Goal: Information Seeking & Learning: Learn about a topic

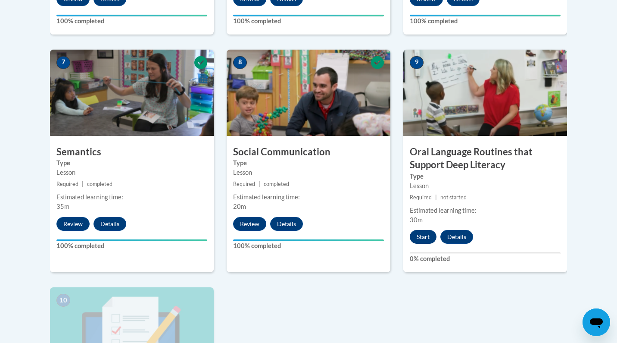
scroll to position [711, 0]
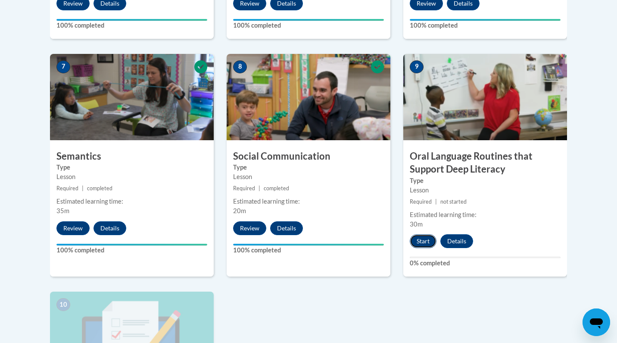
click at [425, 245] on button "Start" at bounding box center [423, 241] width 27 height 14
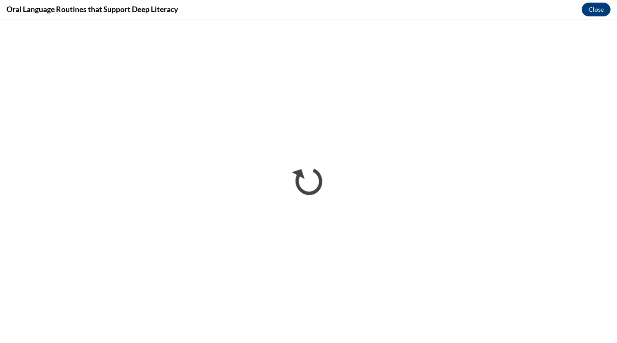
scroll to position [0, 0]
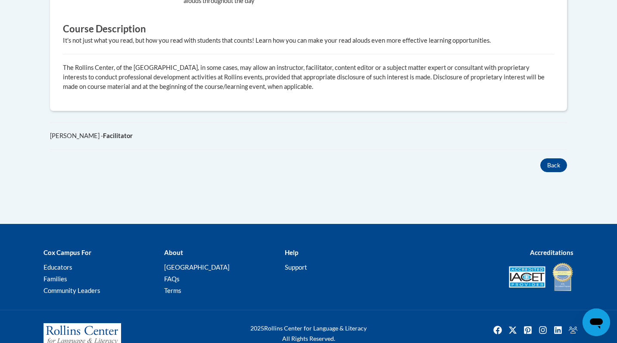
scroll to position [528, 0]
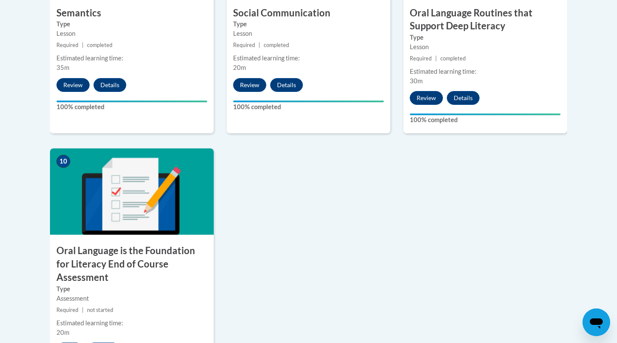
scroll to position [862, 0]
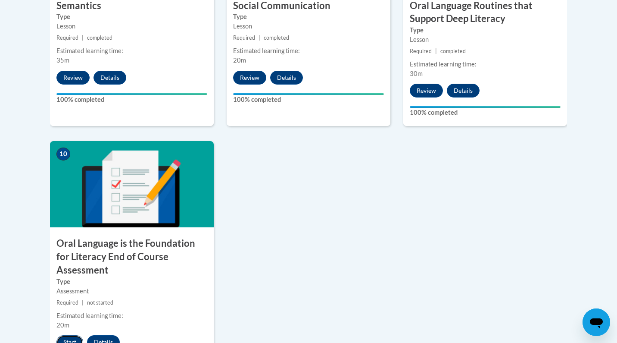
click at [71, 335] on button "Start" at bounding box center [69, 342] width 27 height 14
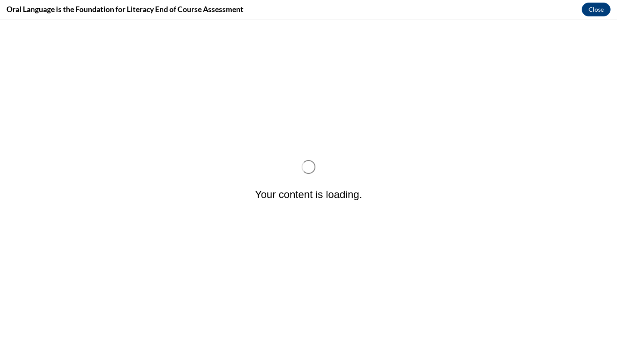
scroll to position [0, 0]
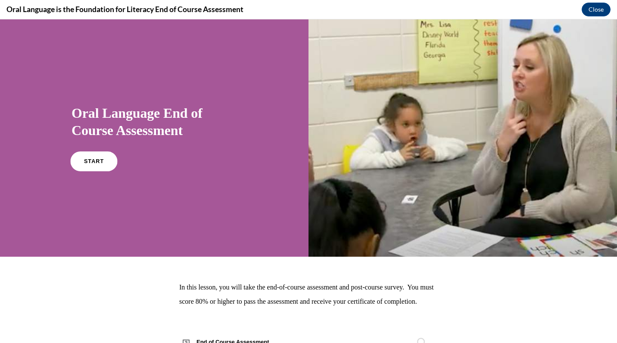
click at [90, 153] on link "START" at bounding box center [93, 161] width 47 height 20
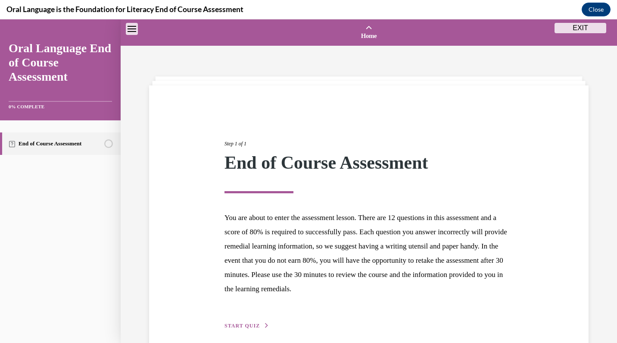
scroll to position [27, 0]
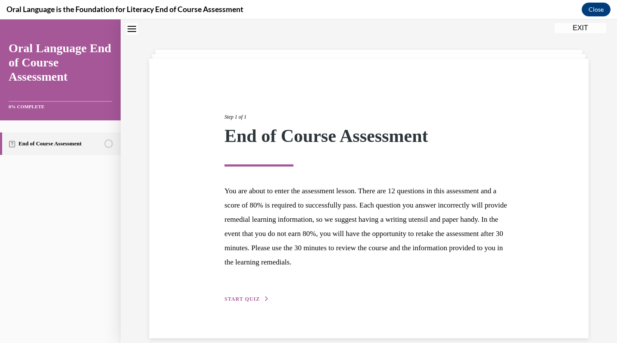
click at [243, 299] on span "START QUIZ" at bounding box center [242, 299] width 35 height 6
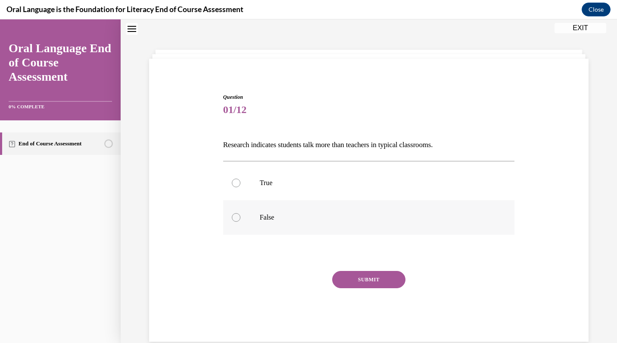
click at [243, 219] on label "False" at bounding box center [369, 217] width 292 height 34
click at [240, 219] on input "False" at bounding box center [236, 217] width 9 height 9
radio input "true"
click at [368, 281] on button "SUBMIT" at bounding box center [368, 279] width 73 height 17
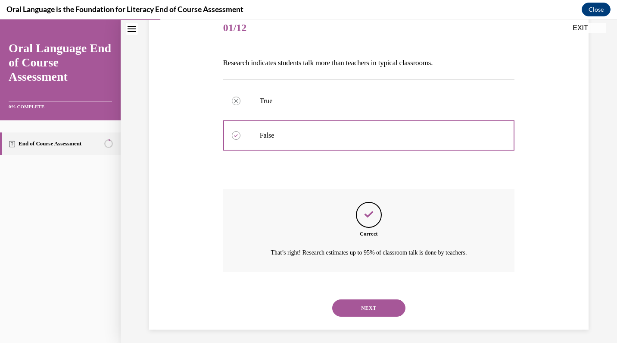
scroll to position [112, 0]
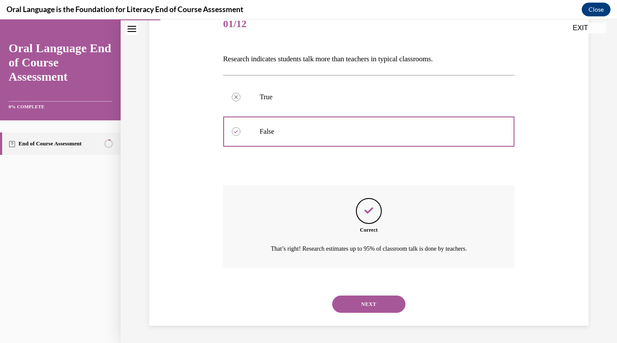
click at [347, 305] on button "NEXT" at bounding box center [368, 303] width 73 height 17
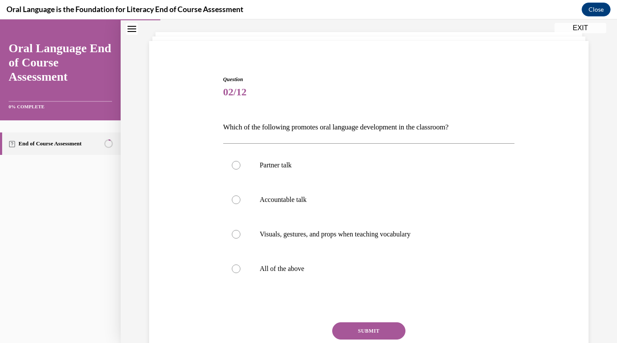
scroll to position [44, 0]
drag, startPoint x: 232, startPoint y: 269, endPoint x: 267, endPoint y: 284, distance: 37.5
click at [232, 269] on div at bounding box center [236, 268] width 9 height 9
click at [232, 269] on input "All of the above" at bounding box center [236, 268] width 9 height 9
radio input "true"
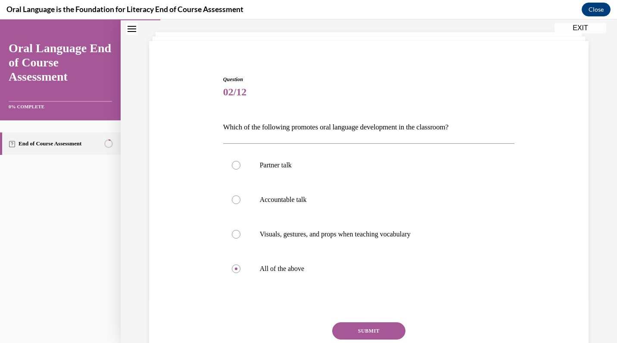
click at [354, 331] on button "SUBMIT" at bounding box center [368, 330] width 73 height 17
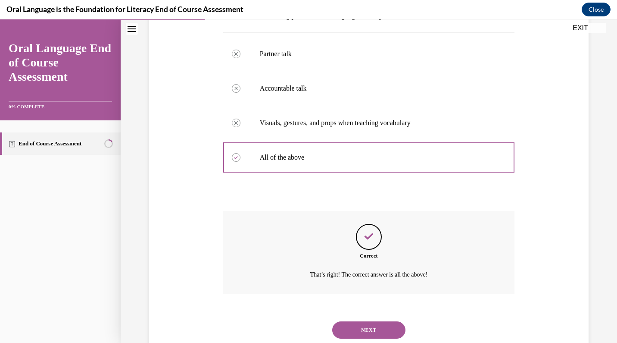
scroll to position [181, 0]
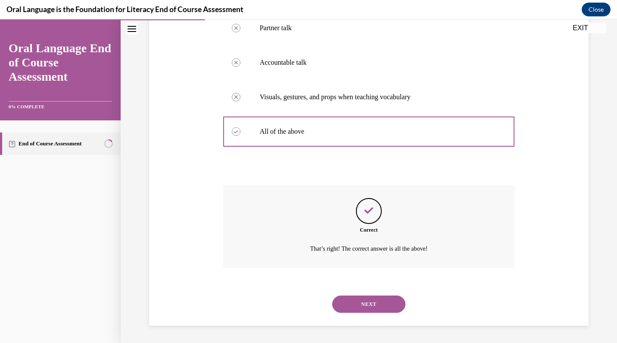
click at [373, 307] on button "NEXT" at bounding box center [368, 303] width 73 height 17
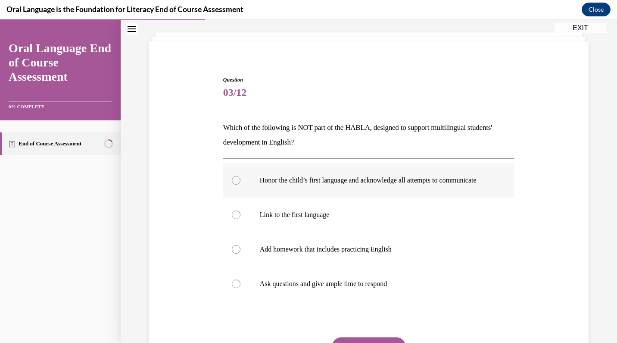
scroll to position [47, 0]
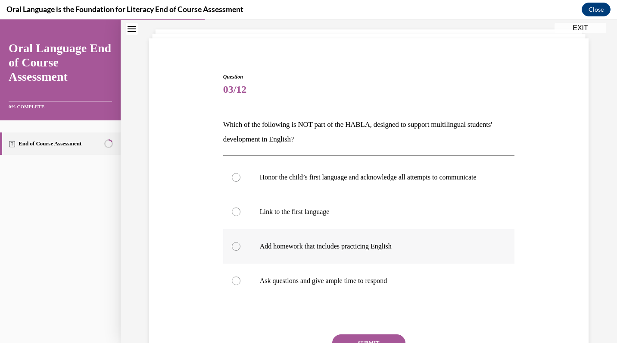
click at [370, 250] on p "Add homework that includes practicing English" at bounding box center [377, 246] width 234 height 9
click at [240, 250] on input "Add homework that includes practicing English" at bounding box center [236, 246] width 9 height 9
radio input "true"
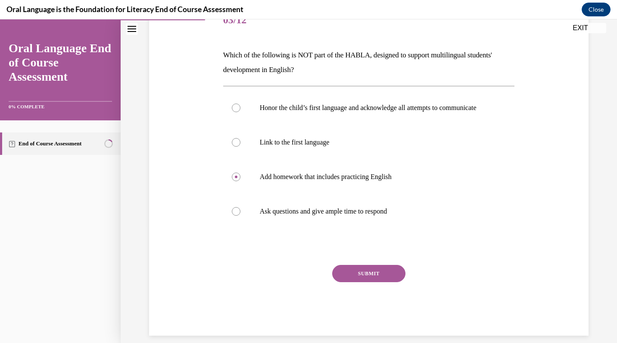
click at [373, 280] on button "SUBMIT" at bounding box center [368, 273] width 73 height 17
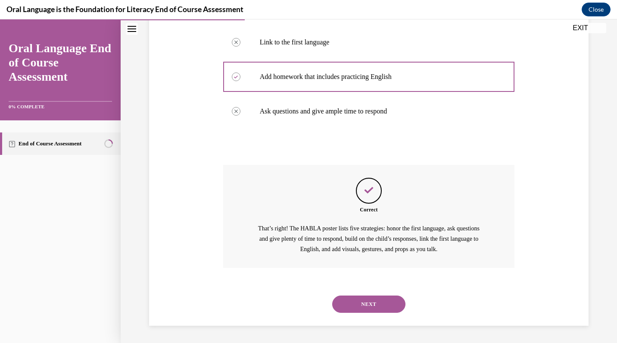
scroll to position [225, 0]
click at [366, 302] on button "NEXT" at bounding box center [368, 303] width 73 height 17
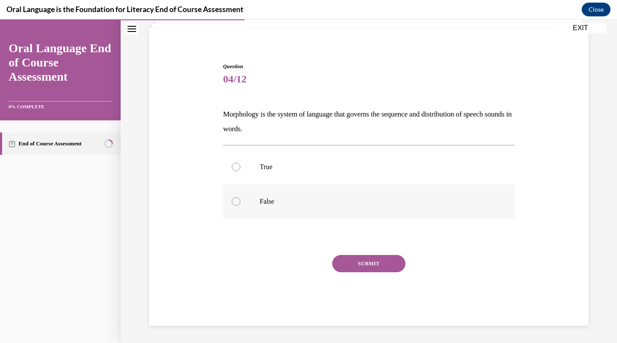
drag, startPoint x: 253, startPoint y: 197, endPoint x: 274, endPoint y: 200, distance: 21.0
click at [253, 197] on label "False" at bounding box center [369, 201] width 292 height 34
click at [240, 197] on input "False" at bounding box center [236, 201] width 9 height 9
radio input "true"
click at [379, 262] on button "SUBMIT" at bounding box center [368, 263] width 73 height 17
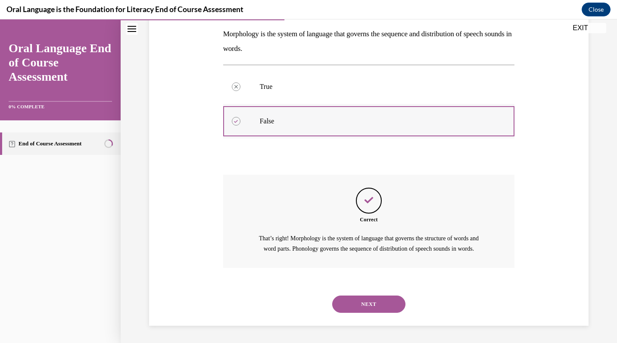
scroll to position [147, 0]
click at [370, 306] on button "NEXT" at bounding box center [368, 303] width 73 height 17
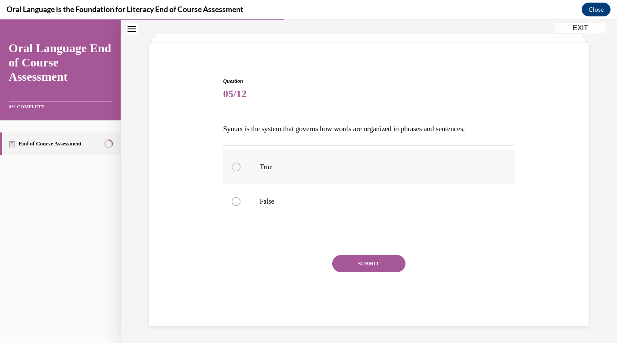
click at [275, 167] on p "True" at bounding box center [377, 166] width 234 height 9
click at [240, 167] on input "True" at bounding box center [236, 166] width 9 height 9
radio input "true"
click at [349, 265] on button "SUBMIT" at bounding box center [368, 263] width 73 height 17
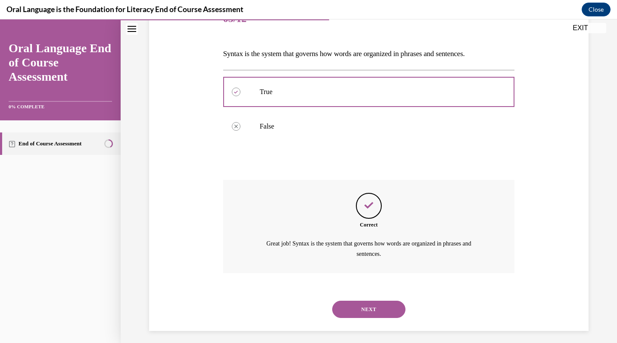
scroll to position [123, 0]
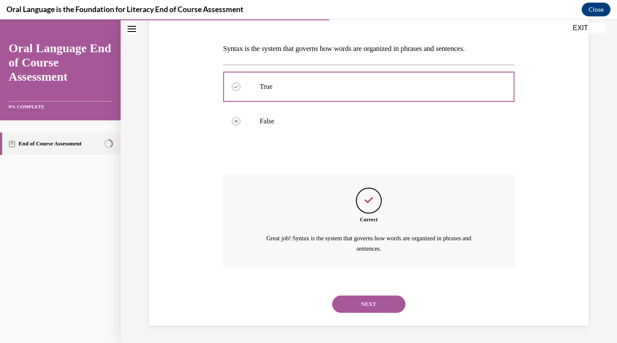
click at [380, 307] on button "NEXT" at bounding box center [368, 303] width 73 height 17
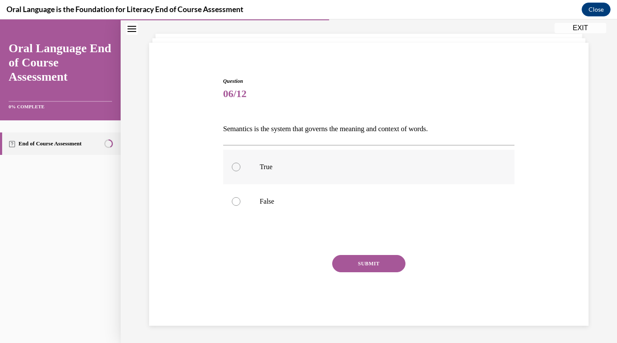
drag, startPoint x: 262, startPoint y: 167, endPoint x: 284, endPoint y: 181, distance: 26.8
click at [262, 167] on p "True" at bounding box center [377, 166] width 234 height 9
click at [240, 167] on input "True" at bounding box center [236, 166] width 9 height 9
radio input "true"
click at [365, 264] on button "SUBMIT" at bounding box center [368, 263] width 73 height 17
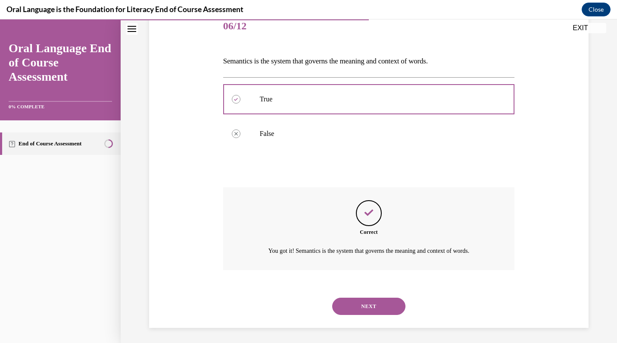
scroll to position [112, 0]
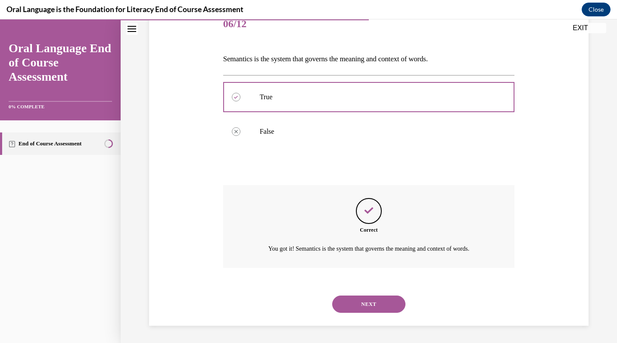
click at [377, 302] on button "NEXT" at bounding box center [368, 303] width 73 height 17
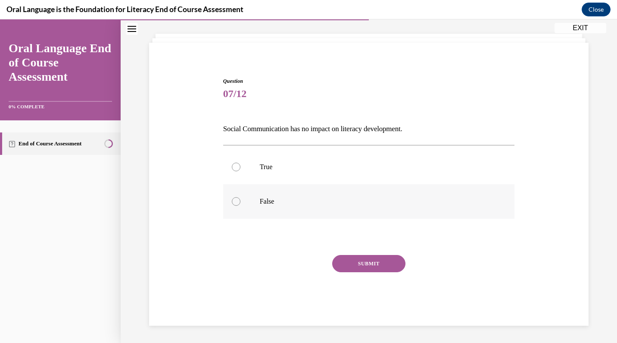
drag, startPoint x: 260, startPoint y: 196, endPoint x: 265, endPoint y: 199, distance: 5.0
click at [260, 196] on label "False" at bounding box center [369, 201] width 292 height 34
click at [240, 197] on input "False" at bounding box center [236, 201] width 9 height 9
radio input "true"
click at [356, 261] on button "SUBMIT" at bounding box center [368, 263] width 73 height 17
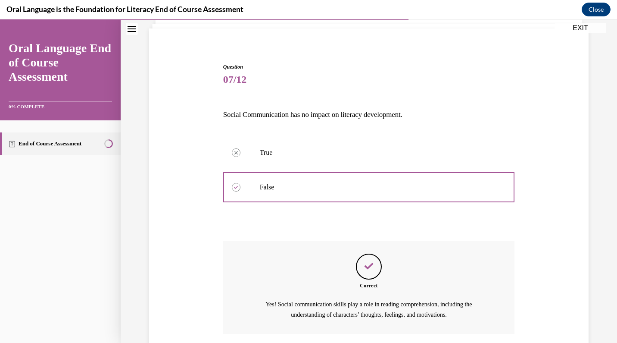
scroll to position [123, 0]
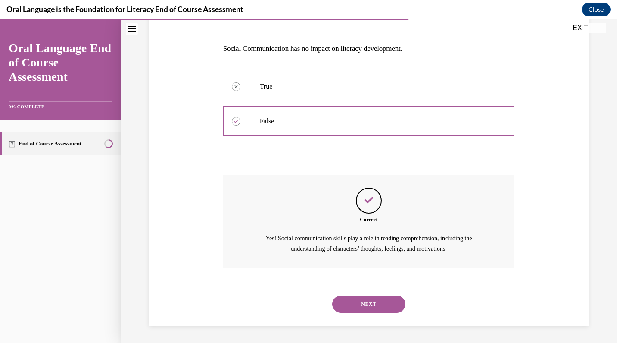
drag, startPoint x: 374, startPoint y: 303, endPoint x: 367, endPoint y: 292, distance: 12.9
click at [374, 303] on button "NEXT" at bounding box center [368, 303] width 73 height 17
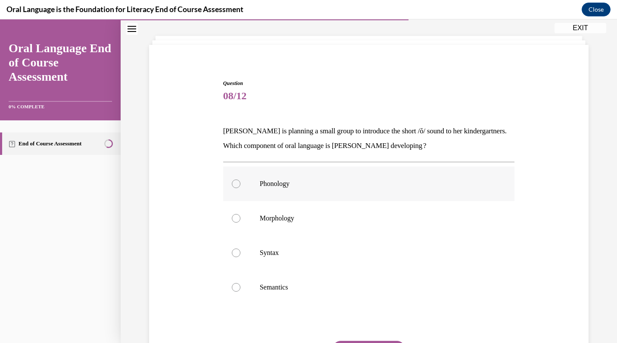
scroll to position [41, 0]
click at [329, 188] on label "Phonology" at bounding box center [369, 182] width 292 height 34
click at [240, 187] on input "Phonology" at bounding box center [236, 182] width 9 height 9
radio input "true"
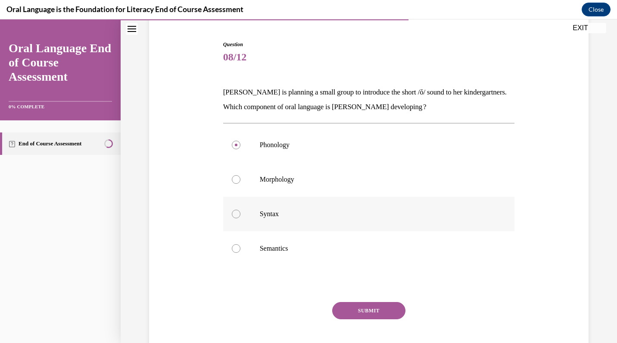
scroll to position [84, 0]
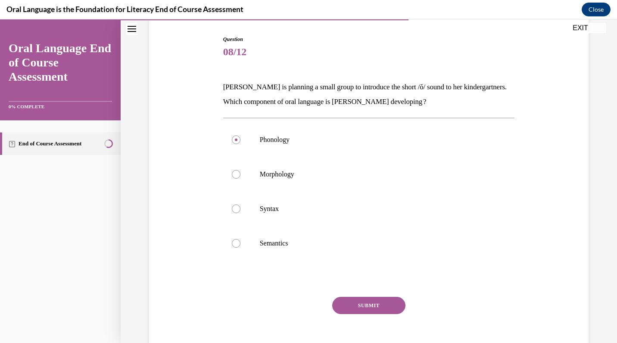
click at [374, 302] on button "SUBMIT" at bounding box center [368, 304] width 73 height 17
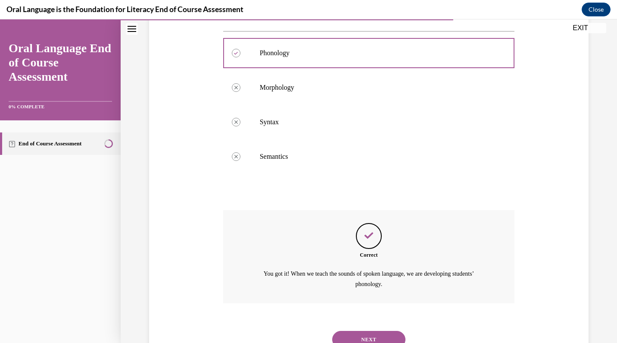
scroll to position [206, 0]
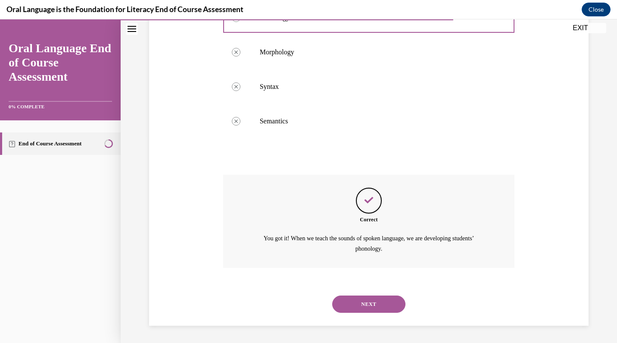
drag, startPoint x: 390, startPoint y: 301, endPoint x: 378, endPoint y: 284, distance: 21.0
click at [390, 301] on button "NEXT" at bounding box center [368, 303] width 73 height 17
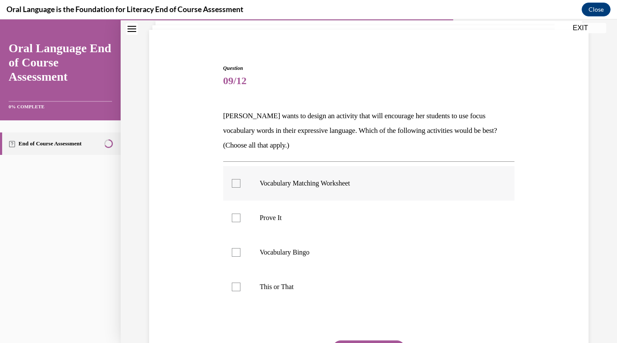
scroll to position [68, 0]
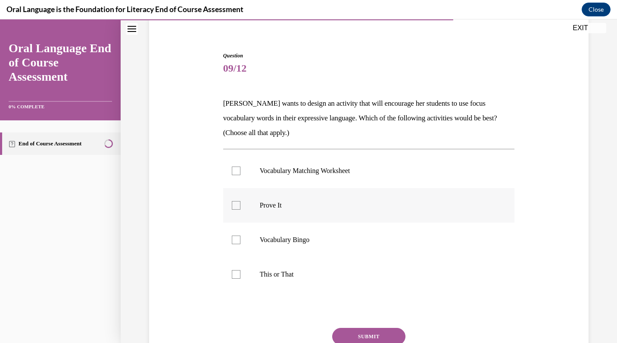
click at [241, 209] on label "Prove It" at bounding box center [369, 205] width 292 height 34
click at [240, 209] on input "Prove It" at bounding box center [236, 205] width 9 height 9
checkbox input "true"
click at [239, 274] on div at bounding box center [236, 274] width 9 height 9
click at [239, 274] on input "This or That" at bounding box center [236, 274] width 9 height 9
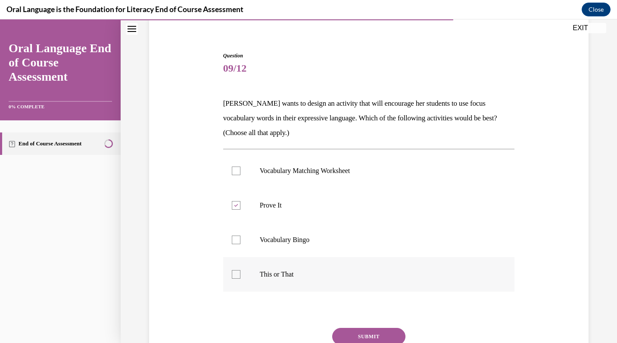
checkbox input "true"
click at [391, 332] on button "SUBMIT" at bounding box center [368, 336] width 73 height 17
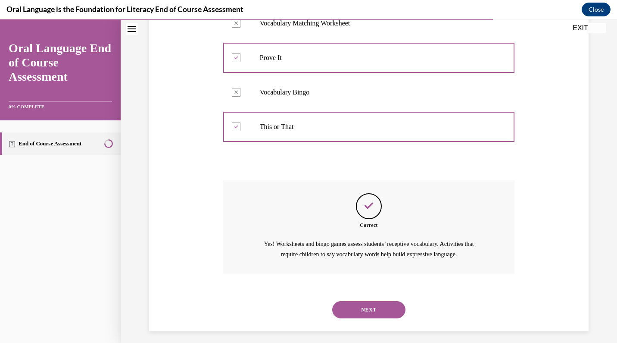
scroll to position [221, 0]
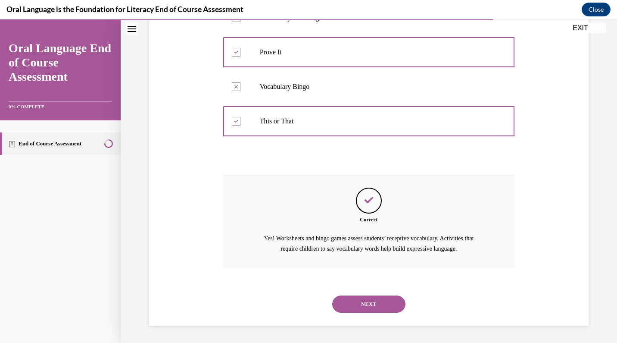
click at [395, 299] on button "NEXT" at bounding box center [368, 303] width 73 height 17
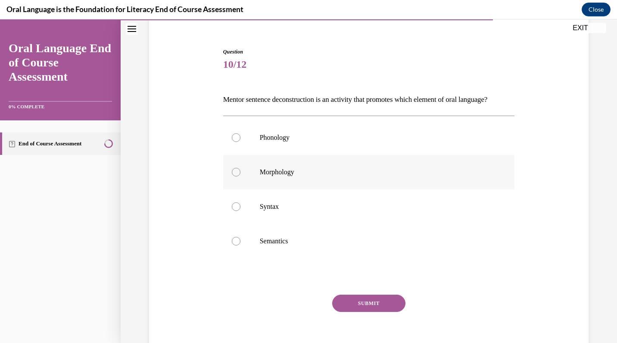
scroll to position [90, 0]
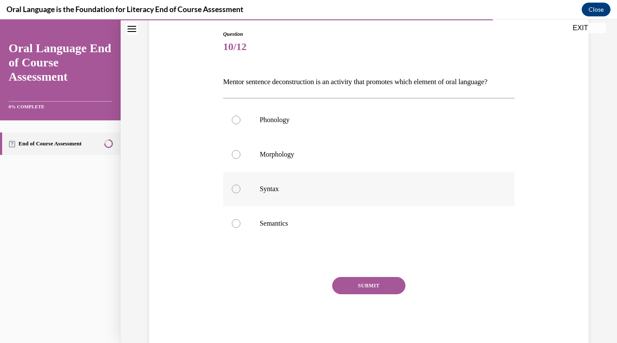
click at [258, 199] on label "Syntax" at bounding box center [369, 189] width 292 height 34
click at [240, 193] on input "Syntax" at bounding box center [236, 188] width 9 height 9
radio input "true"
click at [359, 294] on button "SUBMIT" at bounding box center [368, 285] width 73 height 17
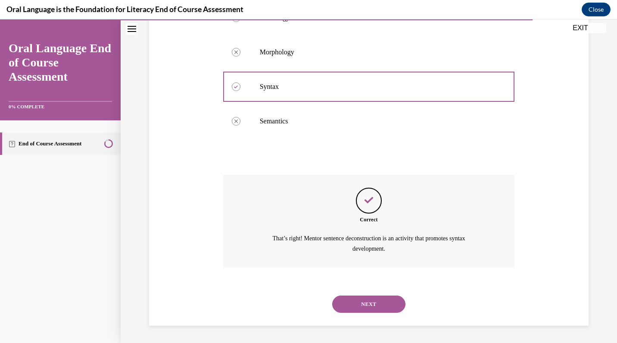
scroll to position [206, 0]
click at [375, 310] on button "NEXT" at bounding box center [368, 303] width 73 height 17
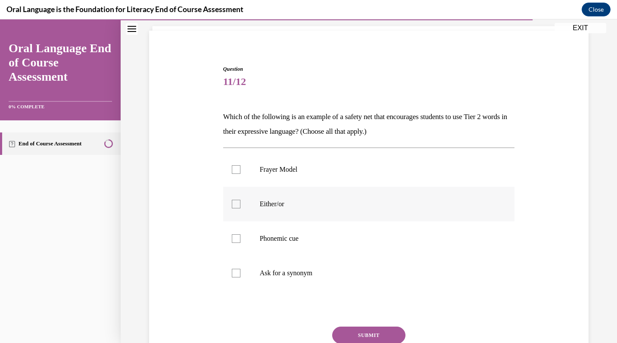
scroll to position [57, 0]
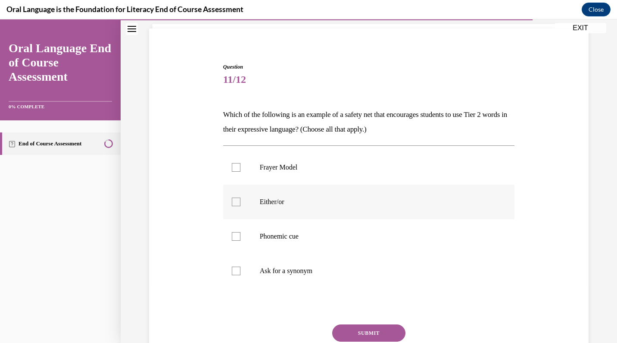
click at [237, 205] on div at bounding box center [236, 201] width 9 height 9
click at [237, 205] on input "Either/or" at bounding box center [236, 201] width 9 height 9
checkbox input "true"
click at [235, 236] on div at bounding box center [236, 236] width 9 height 9
click at [235, 236] on input "Phonemic cue" at bounding box center [236, 236] width 9 height 9
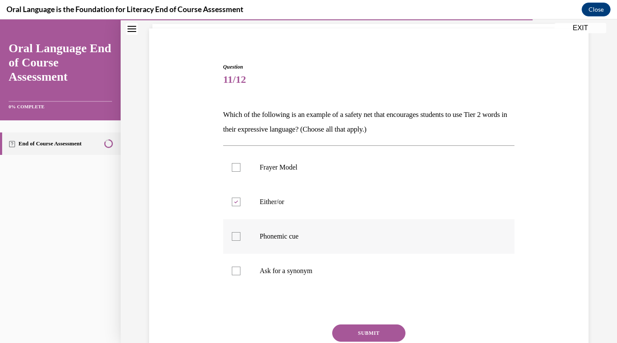
checkbox input "true"
click at [236, 270] on div at bounding box center [236, 270] width 9 height 9
click at [236, 270] on input "Ask for a synonym" at bounding box center [236, 270] width 9 height 9
checkbox input "true"
click at [378, 330] on button "SUBMIT" at bounding box center [368, 332] width 73 height 17
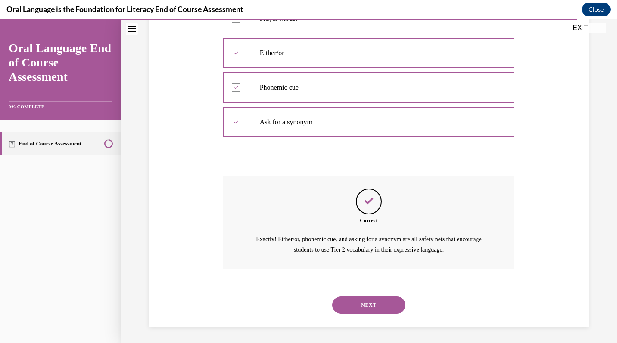
scroll to position [206, 0]
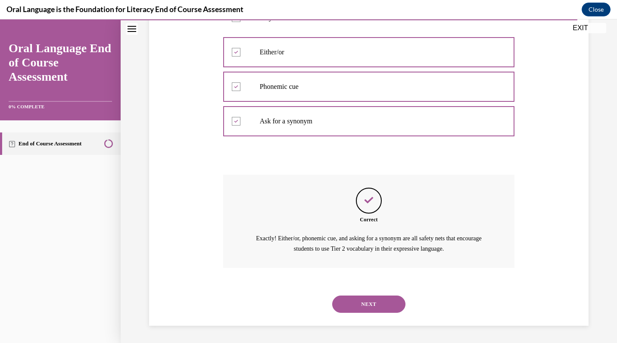
click at [374, 301] on button "NEXT" at bounding box center [368, 303] width 73 height 17
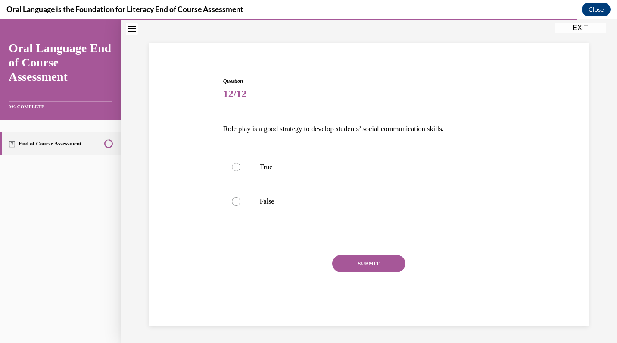
scroll to position [43, 0]
click at [266, 174] on label "True" at bounding box center [369, 167] width 292 height 34
click at [240, 171] on input "True" at bounding box center [236, 166] width 9 height 9
radio input "true"
click at [356, 265] on button "SUBMIT" at bounding box center [368, 263] width 73 height 17
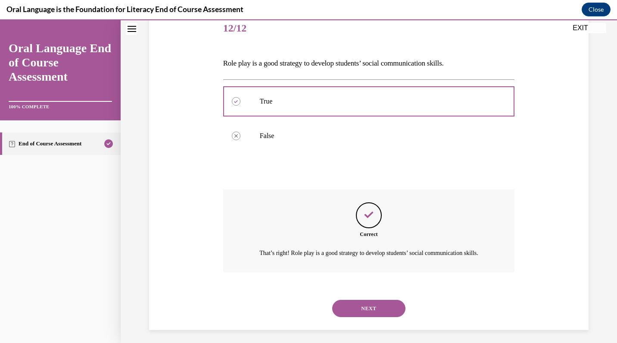
scroll to position [123, 0]
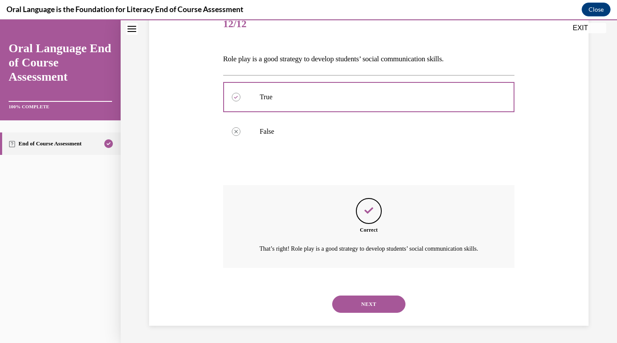
click at [355, 304] on button "NEXT" at bounding box center [368, 303] width 73 height 17
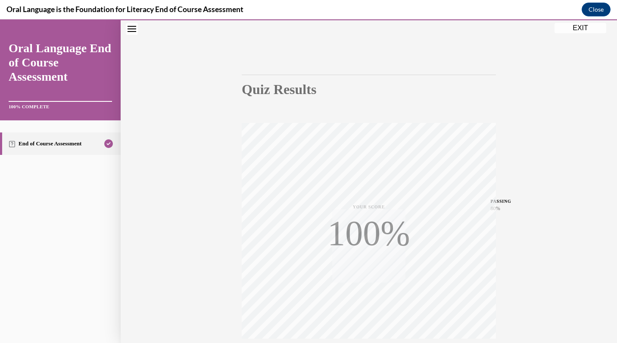
scroll to position [119, 0]
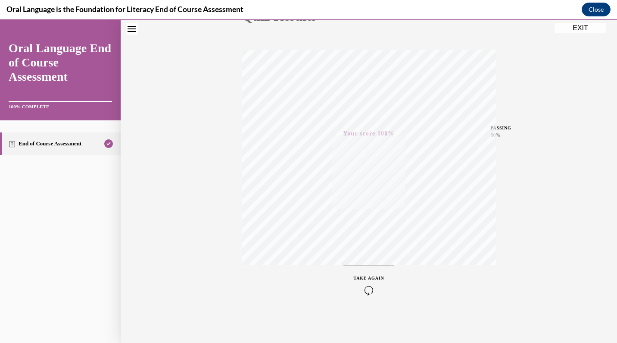
click at [579, 30] on button "EXIT" at bounding box center [581, 28] width 52 height 10
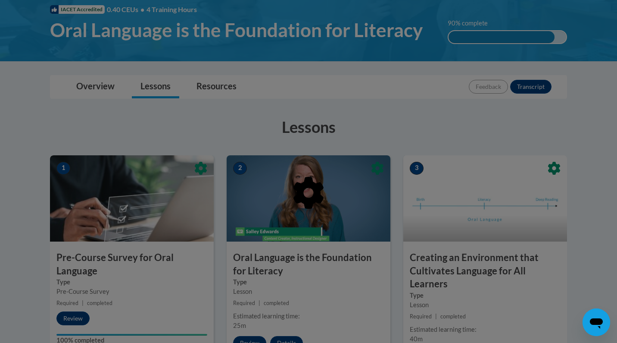
scroll to position [132, 0]
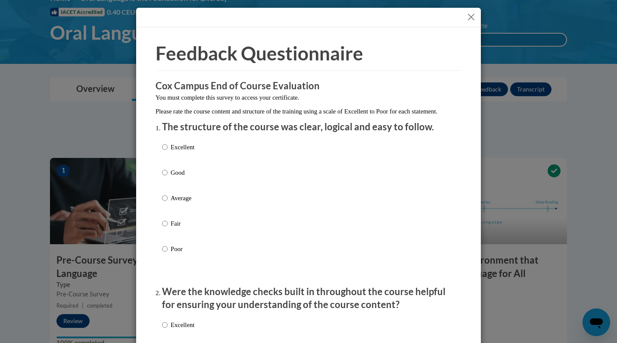
click at [178, 177] on p "Good" at bounding box center [183, 172] width 24 height 9
click at [168, 177] on input "Good" at bounding box center [165, 172] width 6 height 9
radio input "true"
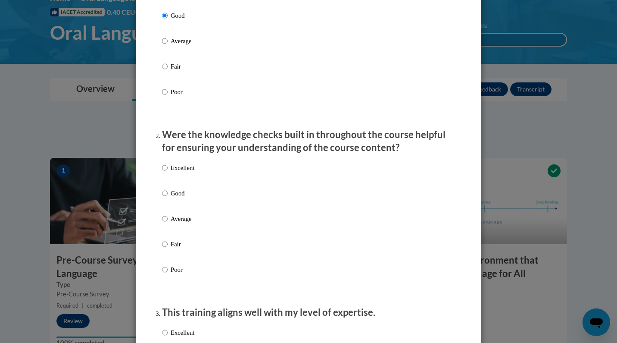
click at [173, 198] on p "Good" at bounding box center [183, 192] width 24 height 9
click at [168, 198] on input "Good" at bounding box center [165, 192] width 6 height 9
radio input "true"
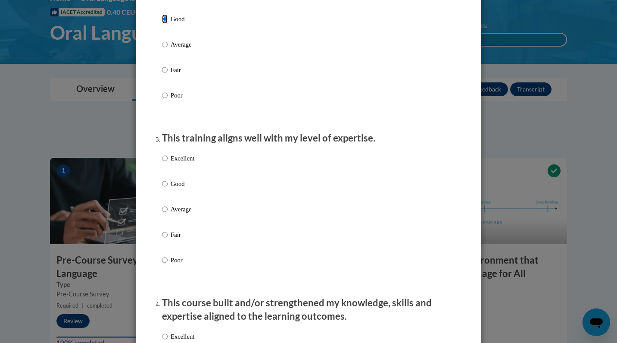
scroll to position [332, 0]
drag, startPoint x: 178, startPoint y: 193, endPoint x: 198, endPoint y: 203, distance: 23.1
click at [178, 187] on p "Good" at bounding box center [183, 182] width 24 height 9
click at [168, 187] on input "Good" at bounding box center [165, 182] width 6 height 9
radio input "true"
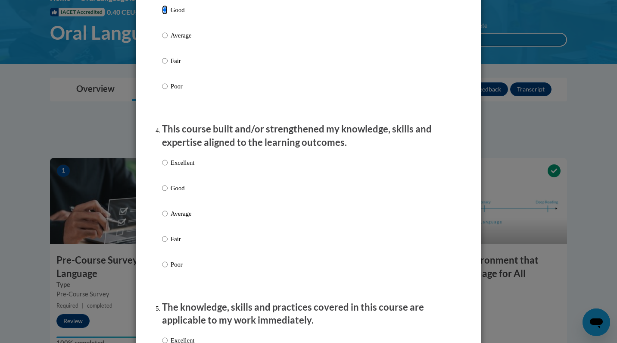
scroll to position [505, 0]
click at [175, 192] on p "Good" at bounding box center [183, 186] width 24 height 9
click at [168, 192] on input "Good" at bounding box center [165, 186] width 6 height 9
radio input "true"
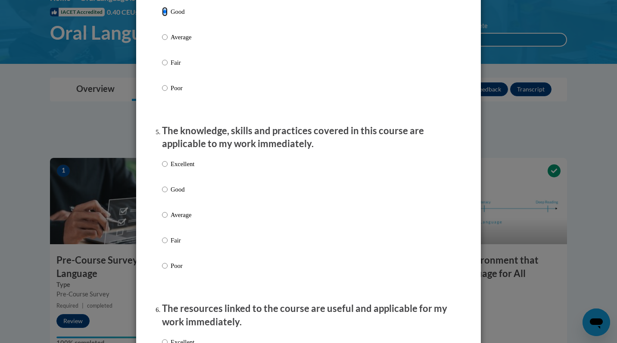
scroll to position [682, 0]
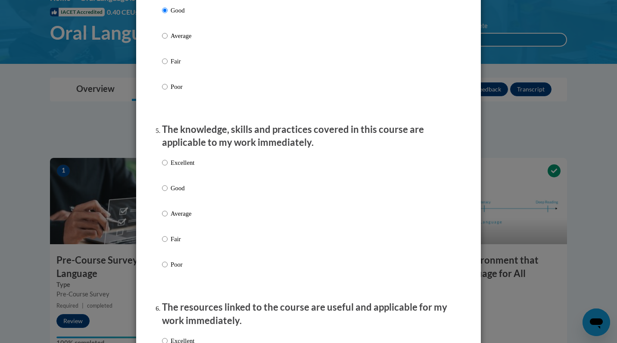
click at [171, 193] on p "Good" at bounding box center [183, 187] width 24 height 9
click at [168, 193] on input "Good" at bounding box center [165, 187] width 6 height 9
radio input "true"
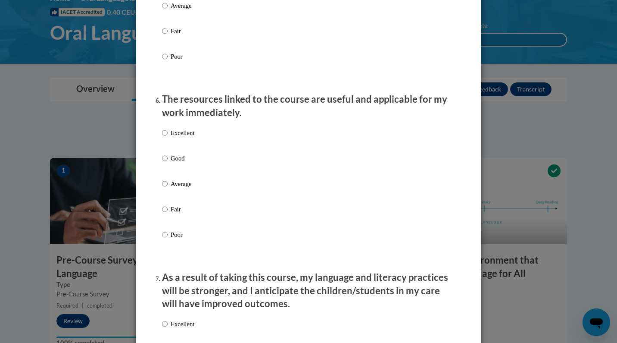
scroll to position [892, 0]
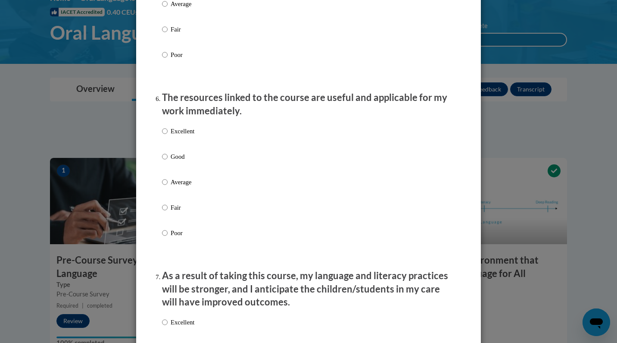
click at [192, 171] on label "Good" at bounding box center [178, 163] width 32 height 23
click at [168, 161] on input "Good" at bounding box center [165, 156] width 6 height 9
radio input "true"
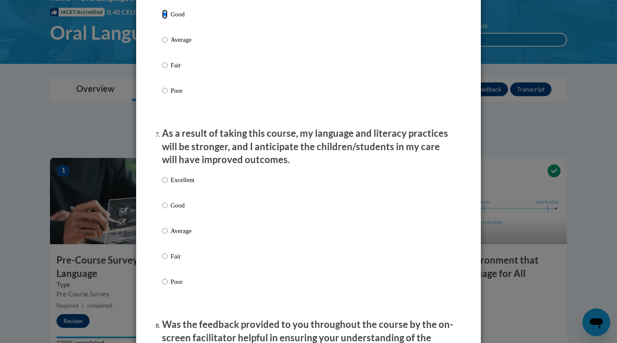
scroll to position [1035, 0]
drag, startPoint x: 173, startPoint y: 215, endPoint x: 228, endPoint y: 222, distance: 55.6
click at [173, 209] on p "Good" at bounding box center [183, 204] width 24 height 9
click at [168, 209] on input "Good" at bounding box center [165, 204] width 6 height 9
radio input "true"
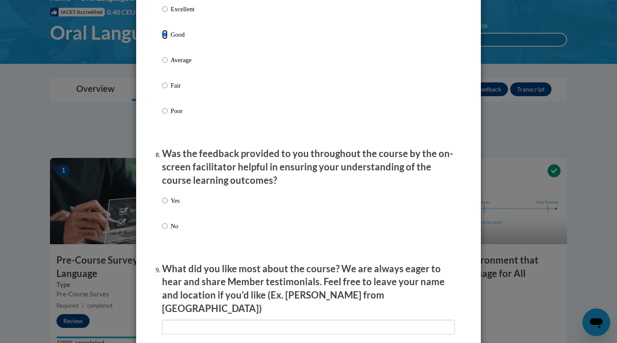
scroll to position [1205, 0]
click at [173, 205] on p "Yes" at bounding box center [175, 199] width 9 height 9
click at [168, 205] on input "Yes" at bounding box center [165, 199] width 6 height 9
radio input "true"
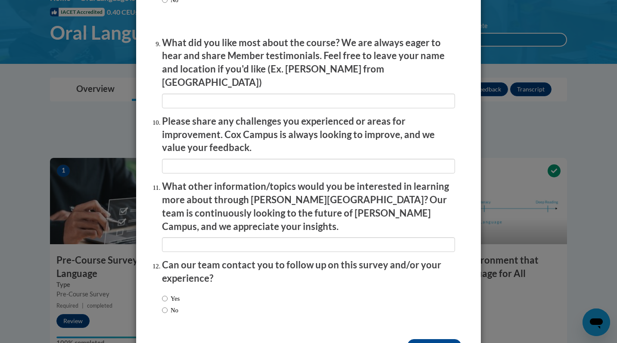
scroll to position [1448, 0]
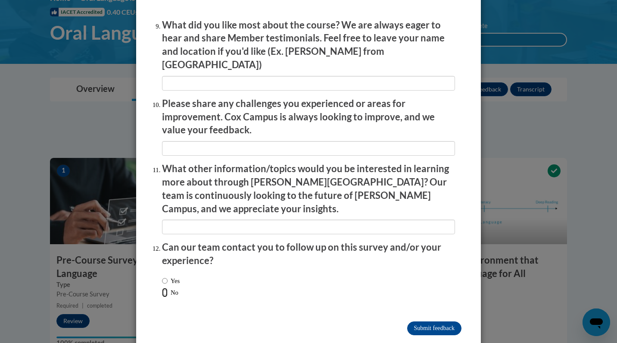
click at [167, 287] on input "No" at bounding box center [165, 291] width 6 height 9
radio input "true"
click at [451, 321] on input "Submit feedback" at bounding box center [434, 328] width 54 height 14
